Goal: Task Accomplishment & Management: Manage account settings

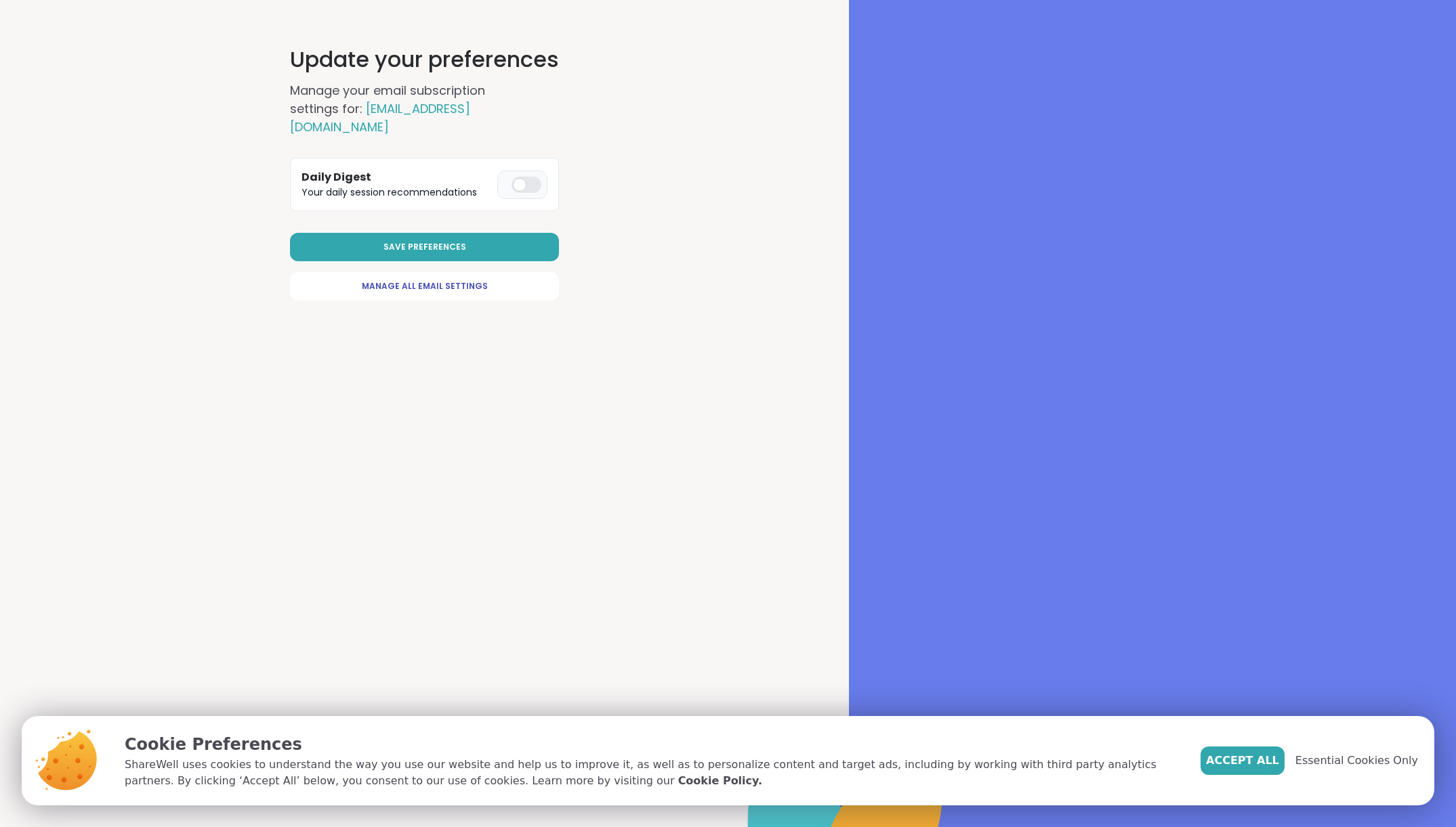
click at [515, 176] on div at bounding box center [526, 184] width 30 height 16
click at [430, 235] on button "Save Preferences" at bounding box center [424, 247] width 269 height 29
click at [435, 280] on span "Manage All Email Settings" at bounding box center [425, 286] width 126 height 13
select select "**"
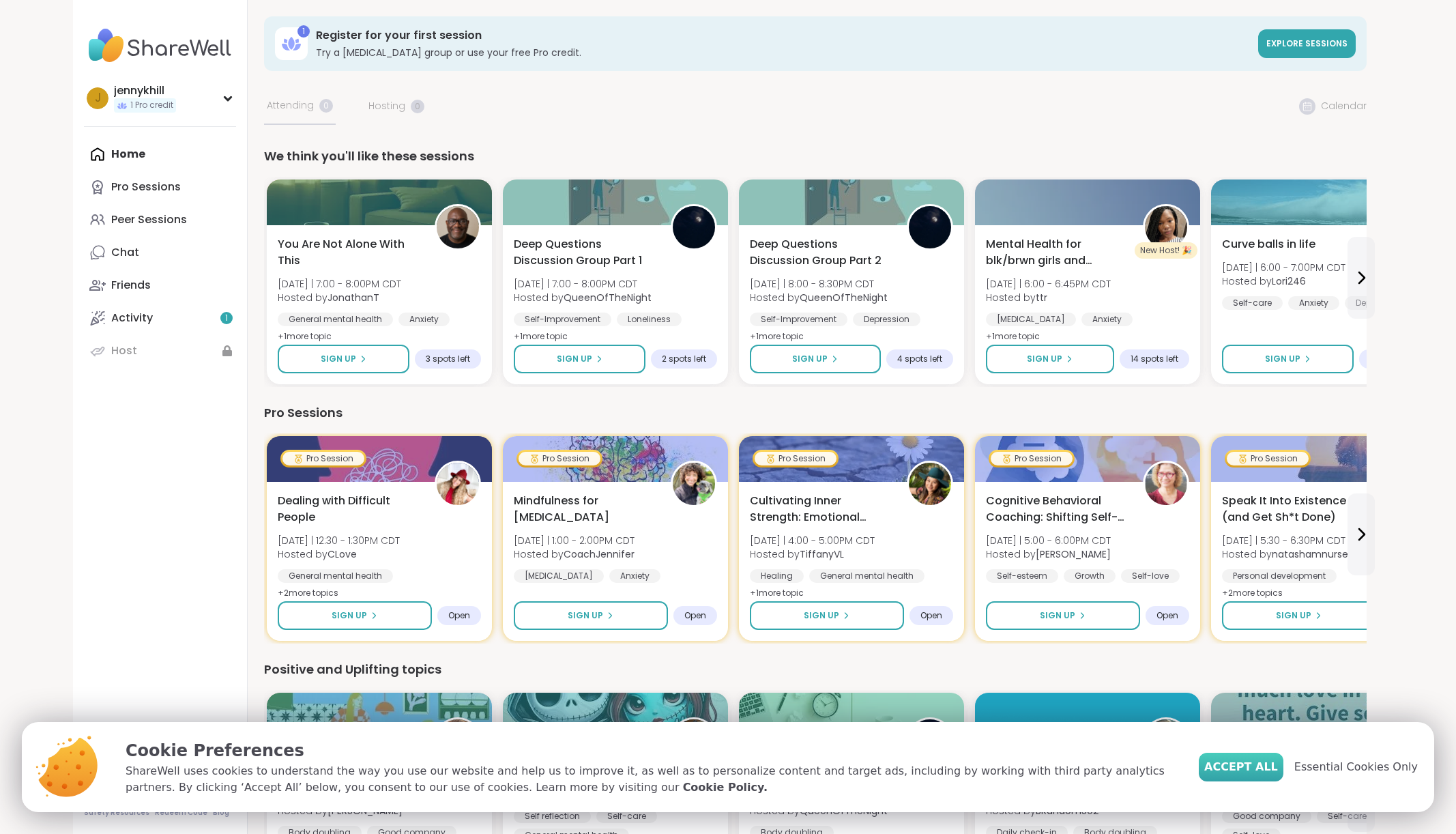
click at [1274, 763] on span "Accept All" at bounding box center [1241, 767] width 73 height 16
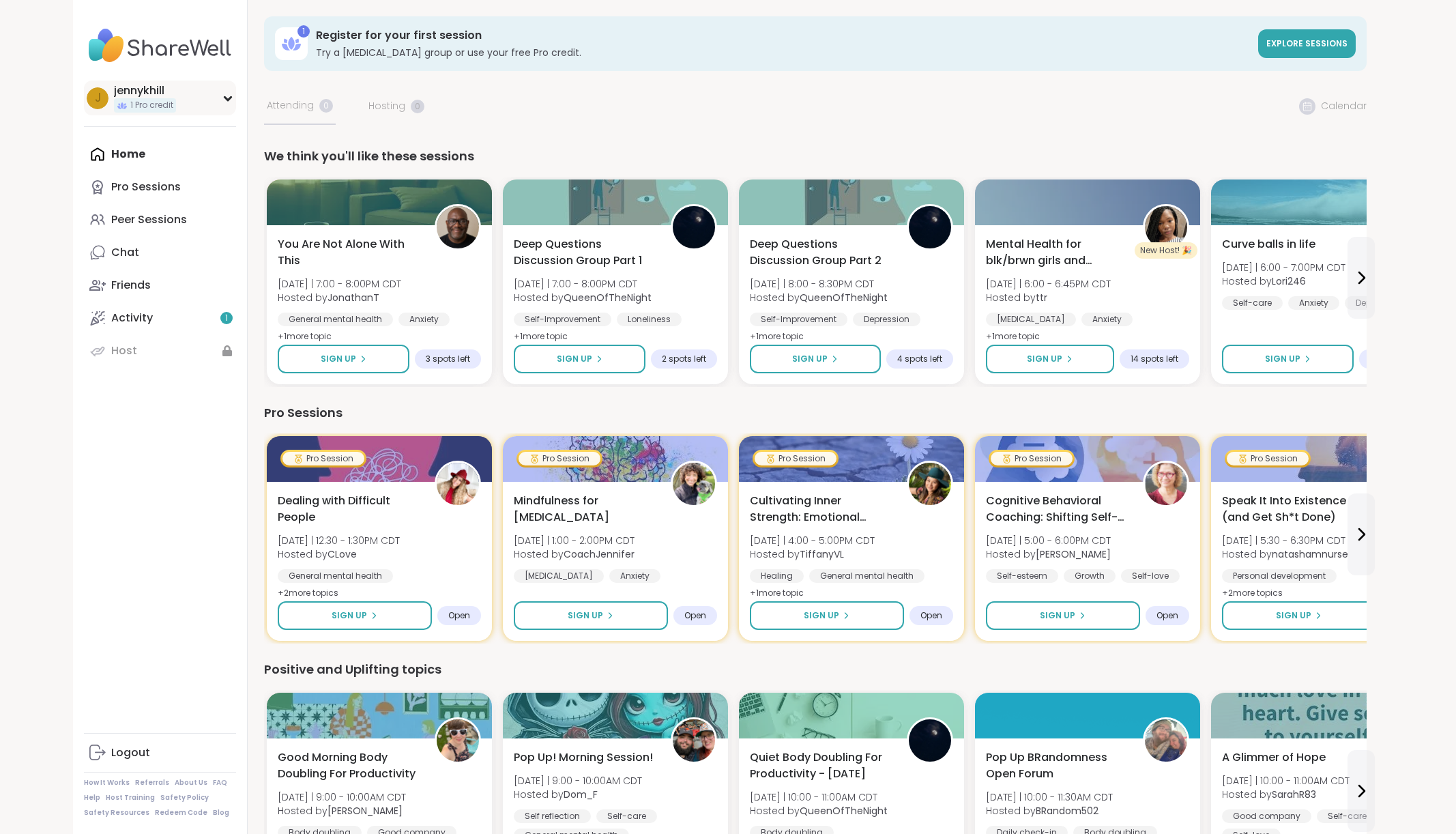
click at [220, 95] on div "[PERSON_NAME] 1 Pro credit" at bounding box center [161, 98] width 152 height 34
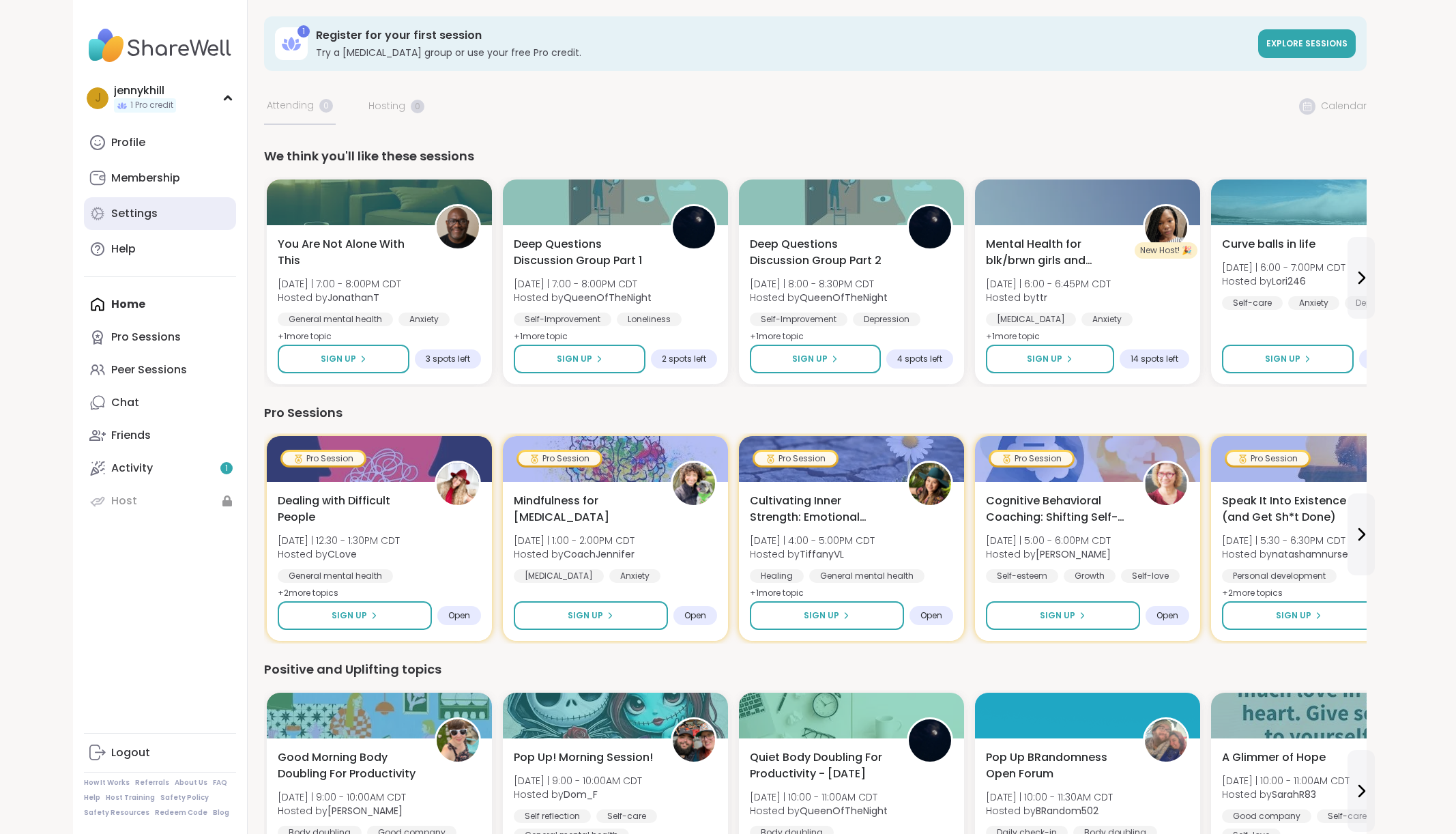
click at [146, 206] on div "Settings" at bounding box center [134, 213] width 46 height 15
select select "**"
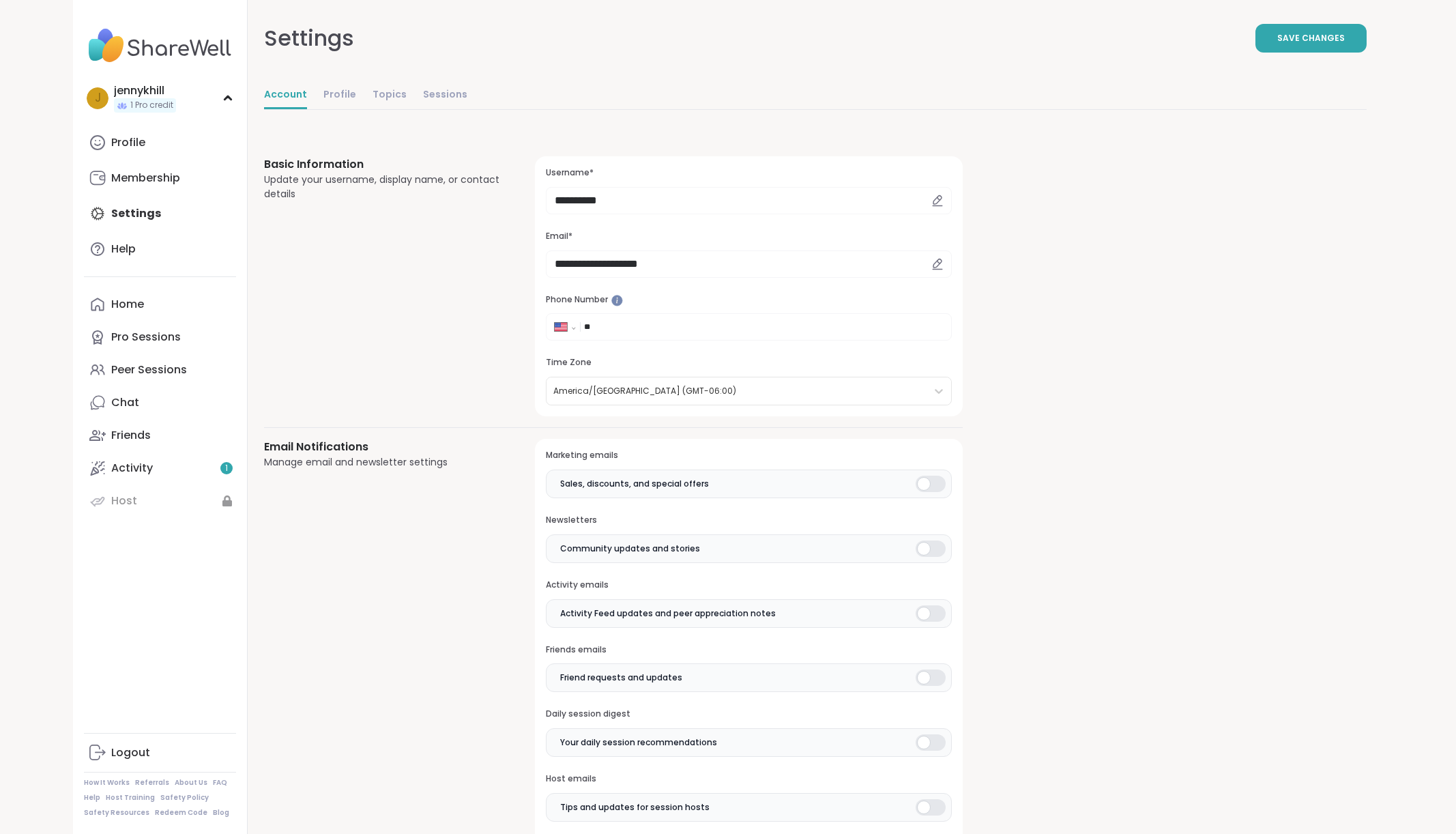
click at [928, 486] on div at bounding box center [930, 484] width 30 height 16
click at [924, 552] on div at bounding box center [930, 549] width 30 height 16
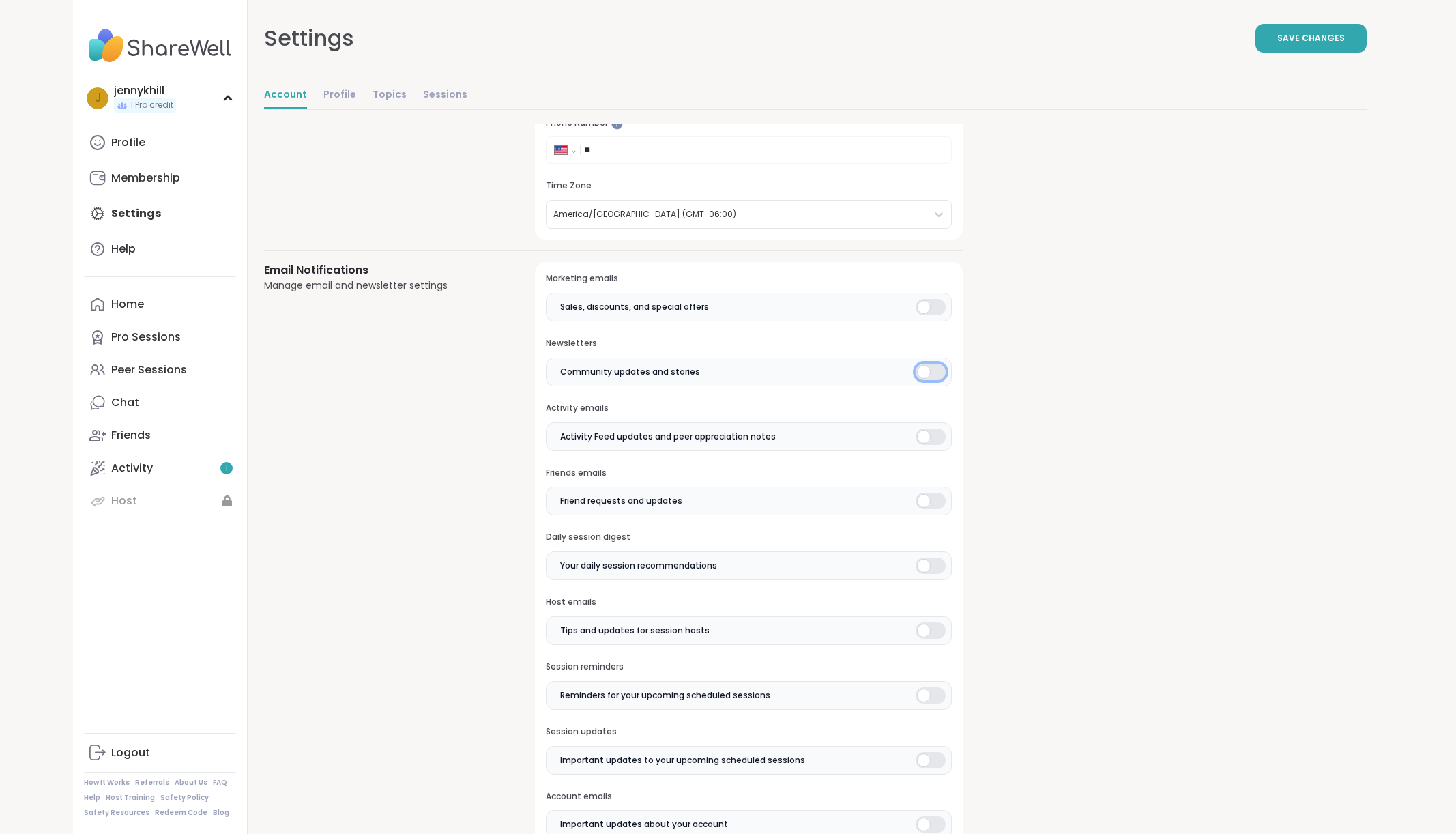
scroll to position [205, 0]
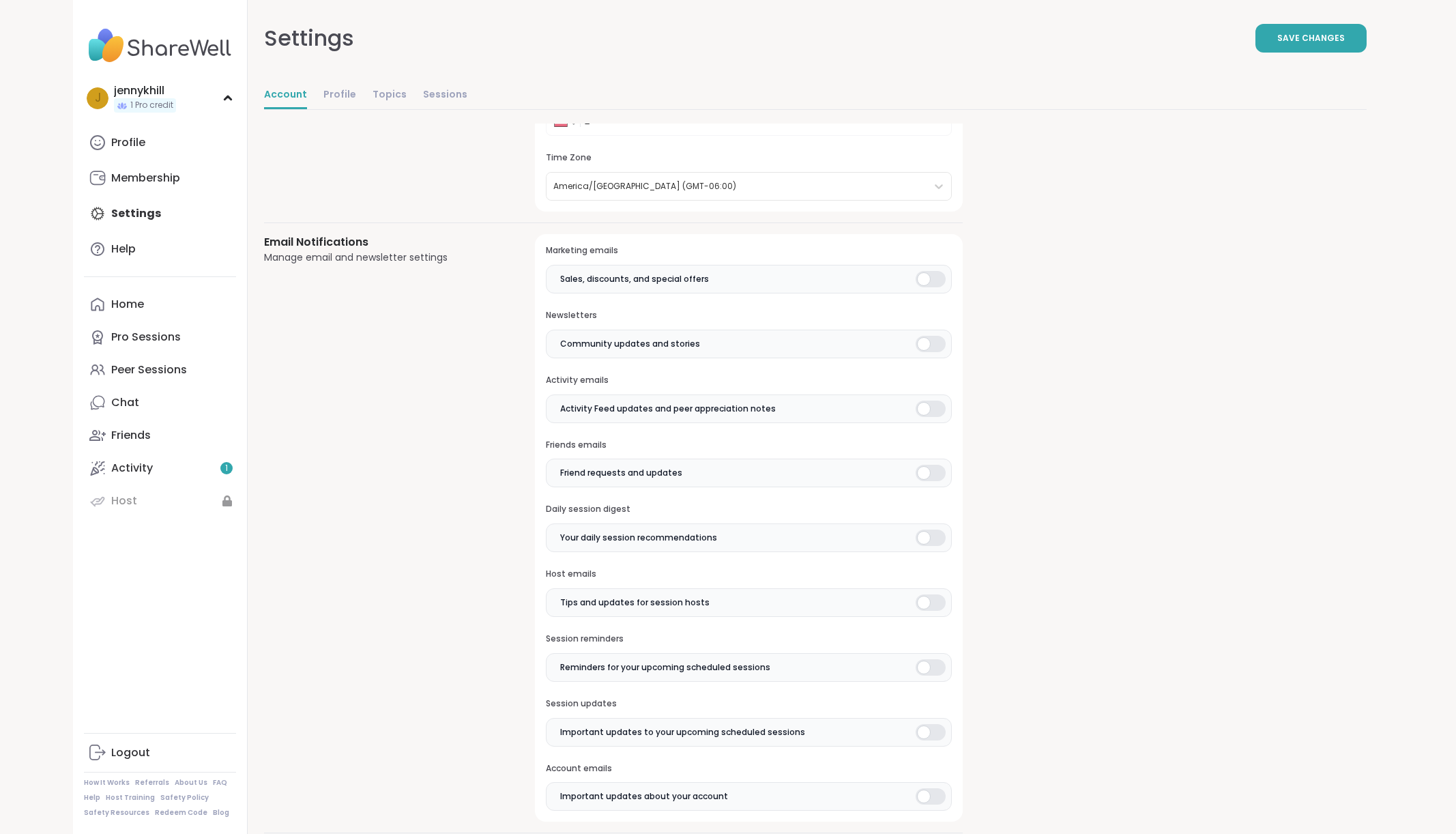
click at [922, 407] on div at bounding box center [930, 409] width 30 height 16
click at [927, 536] on div at bounding box center [930, 538] width 30 height 16
click at [924, 602] on div at bounding box center [930, 603] width 30 height 16
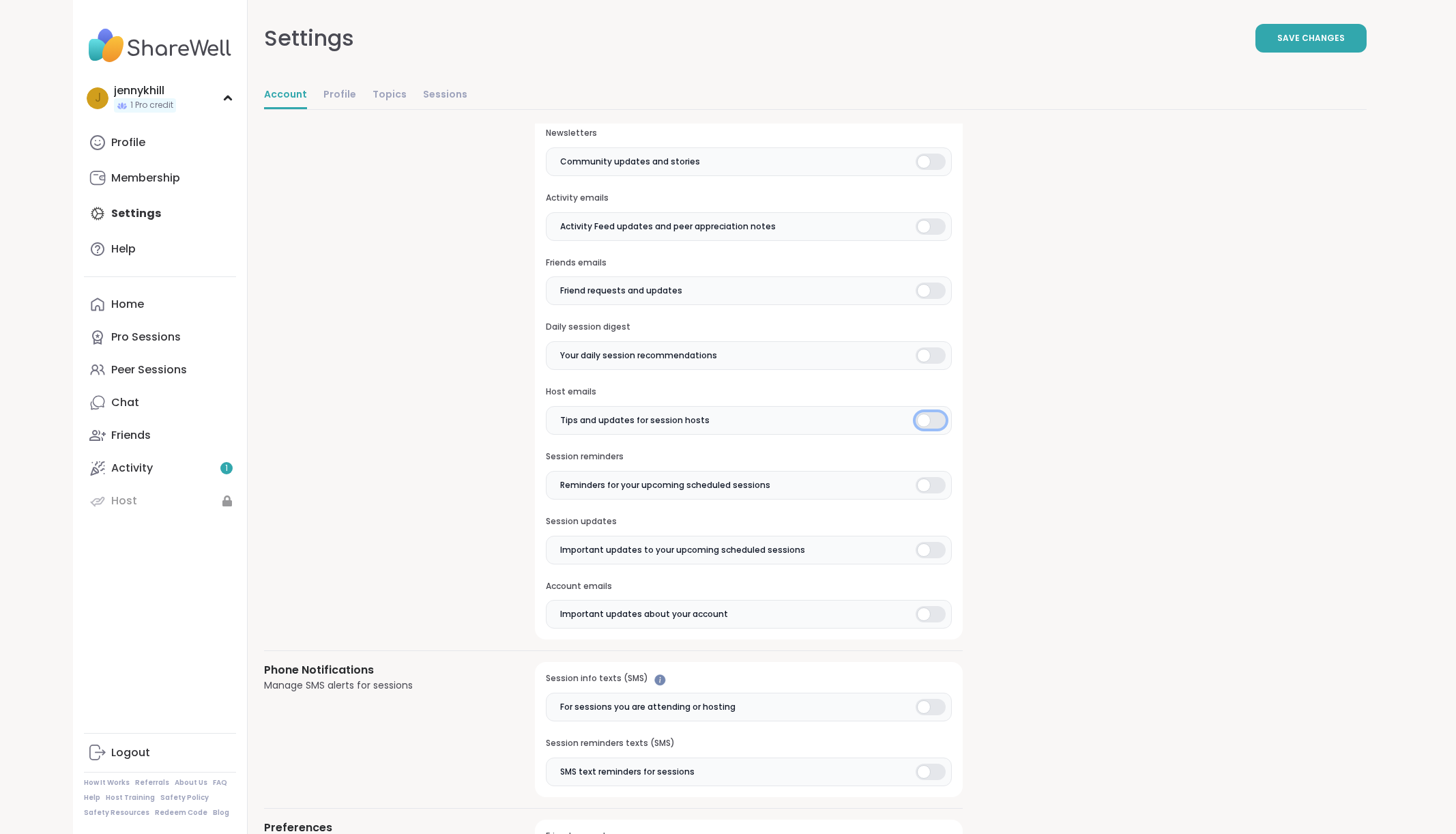
scroll to position [395, 0]
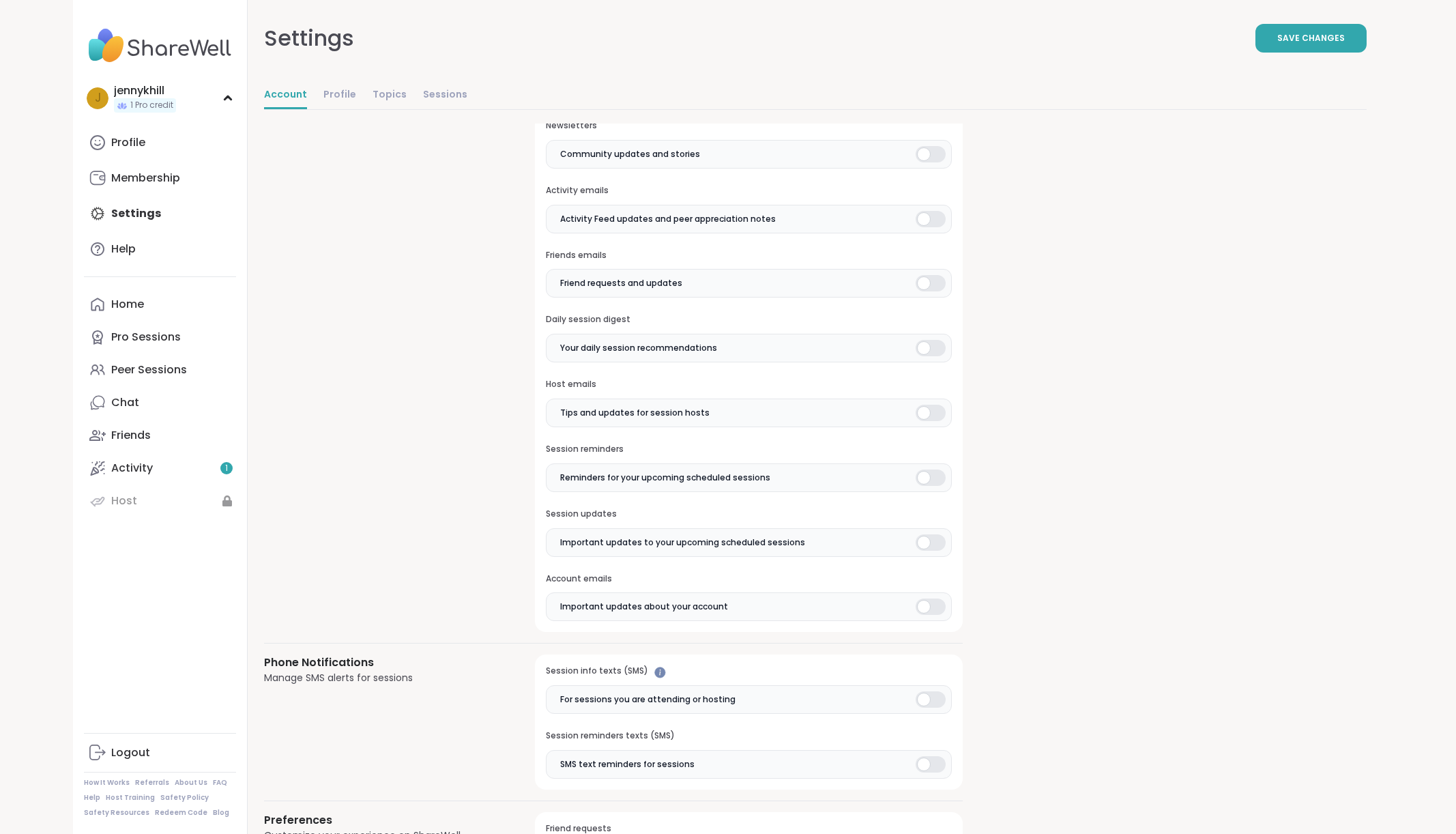
click at [918, 699] on div at bounding box center [930, 700] width 30 height 16
click at [921, 764] on div at bounding box center [930, 764] width 30 height 16
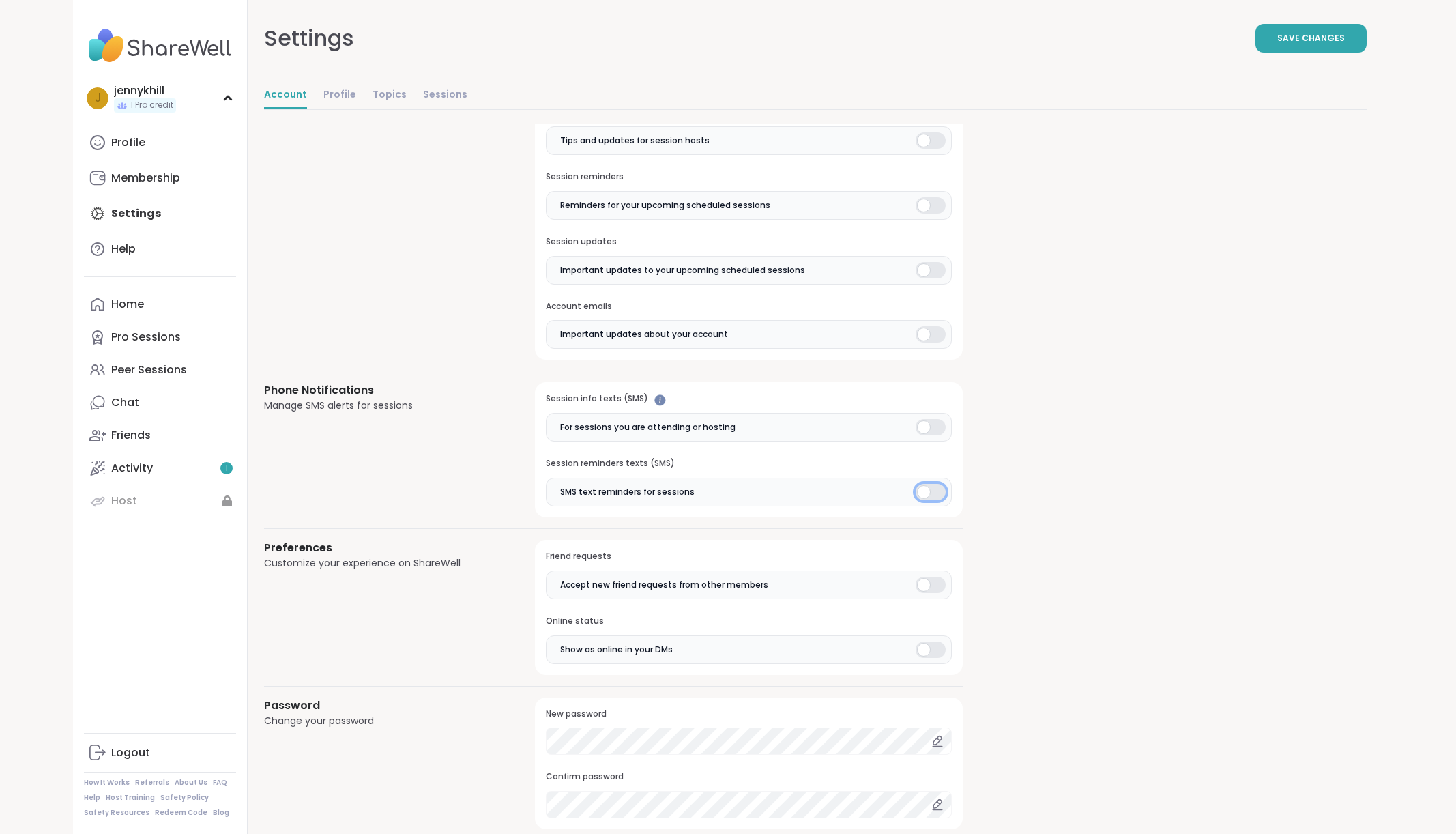
scroll to position [668, 0]
click at [921, 646] on div at bounding box center [930, 649] width 30 height 16
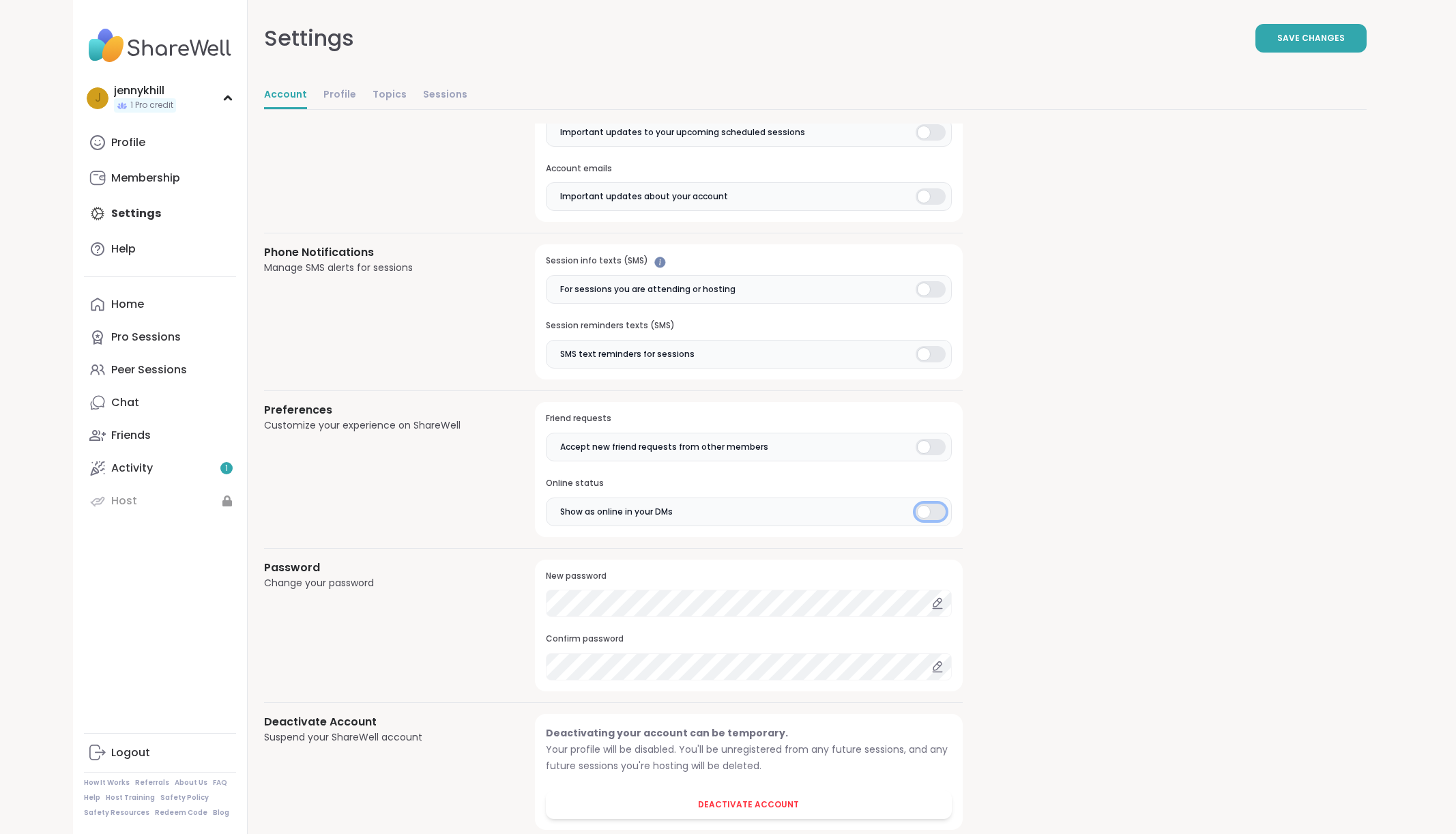
scroll to position [833, 0]
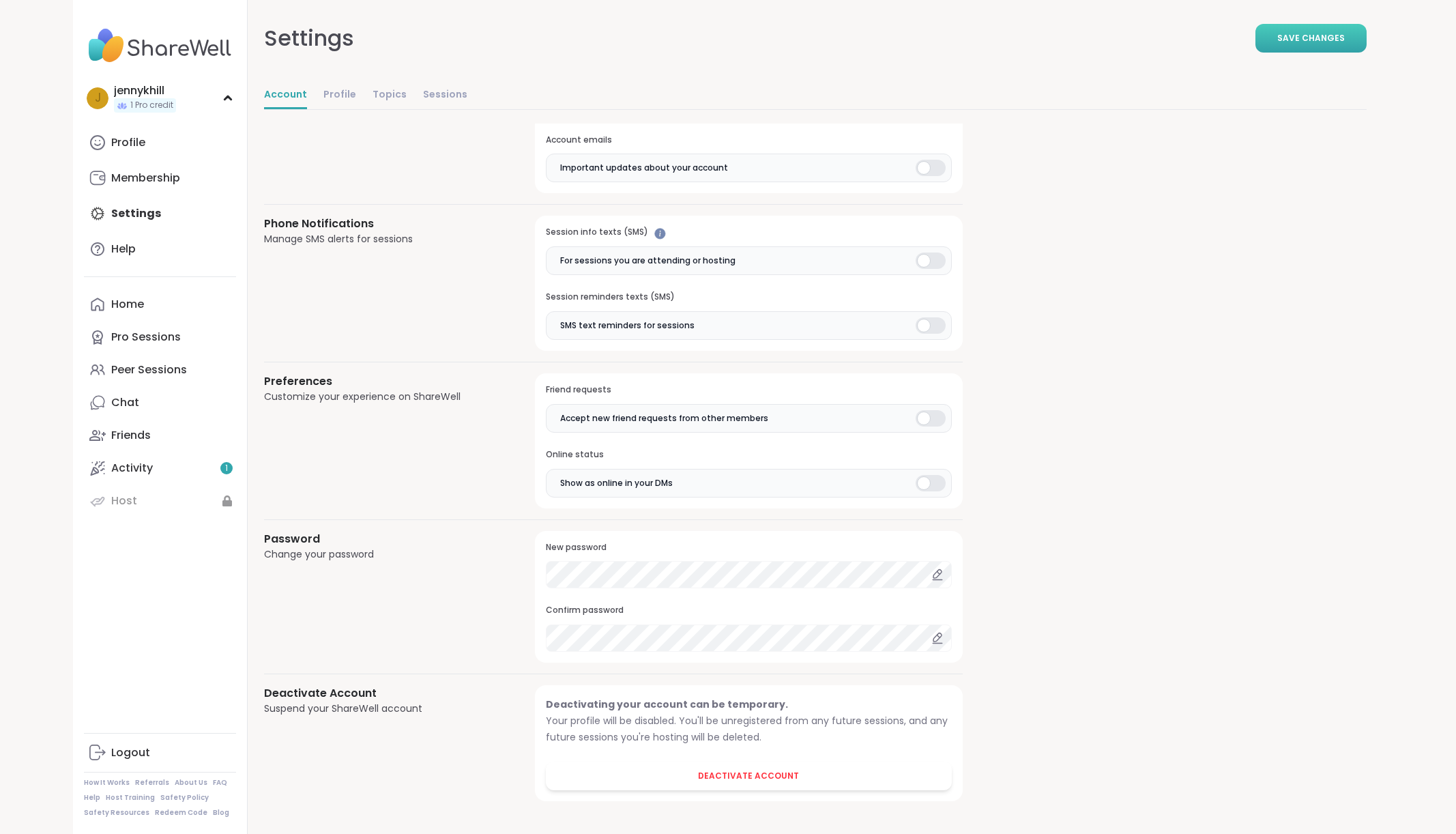
click at [1311, 36] on span "Save Changes" at bounding box center [1311, 38] width 67 height 13
click at [1335, 36] on span "Save Changes" at bounding box center [1311, 38] width 67 height 13
